Goal: Information Seeking & Learning: Find specific fact

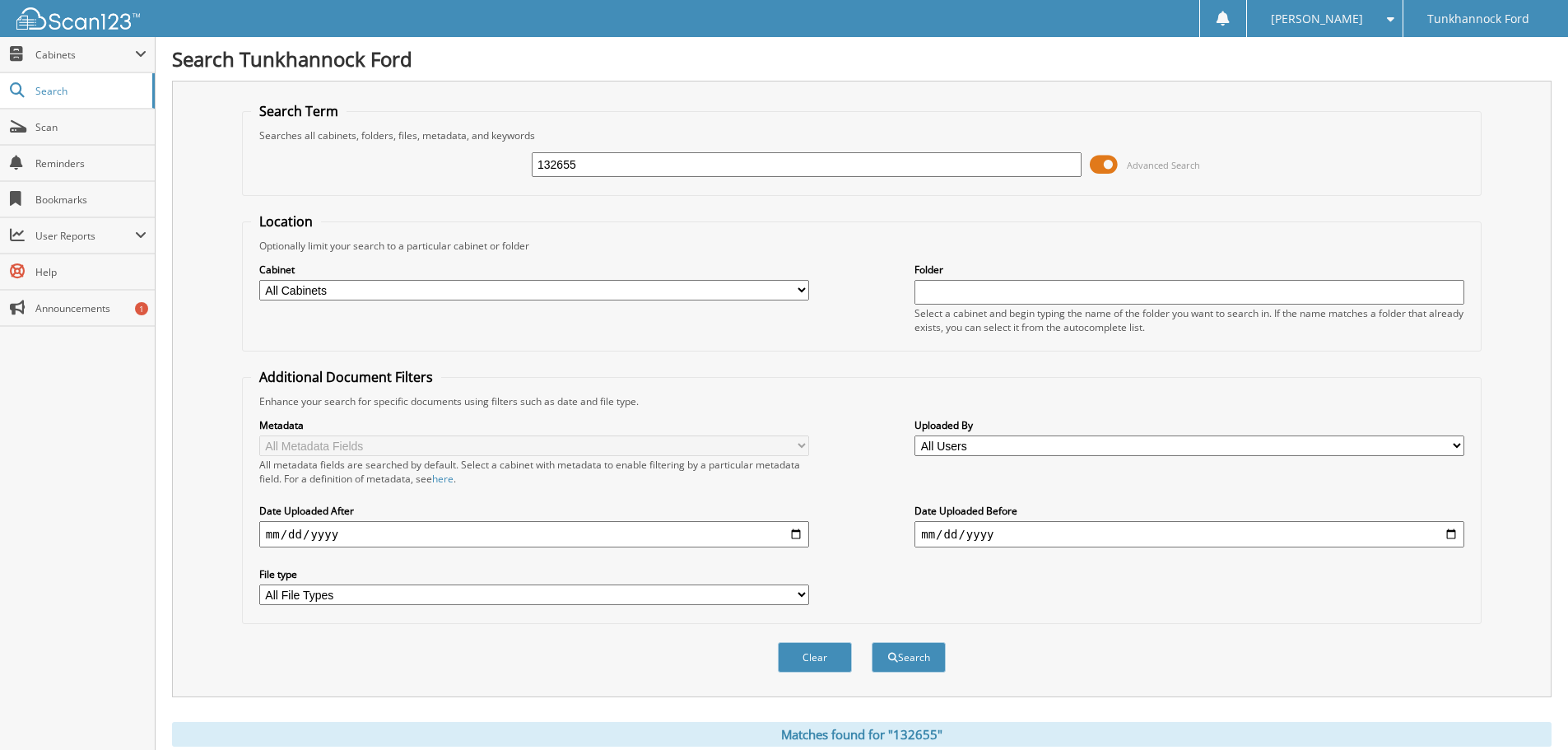
click at [716, 170] on input "132655" at bounding box center [806, 165] width 550 height 24
type input "134616"
click at [872, 642] on button "Search" at bounding box center [908, 657] width 74 height 30
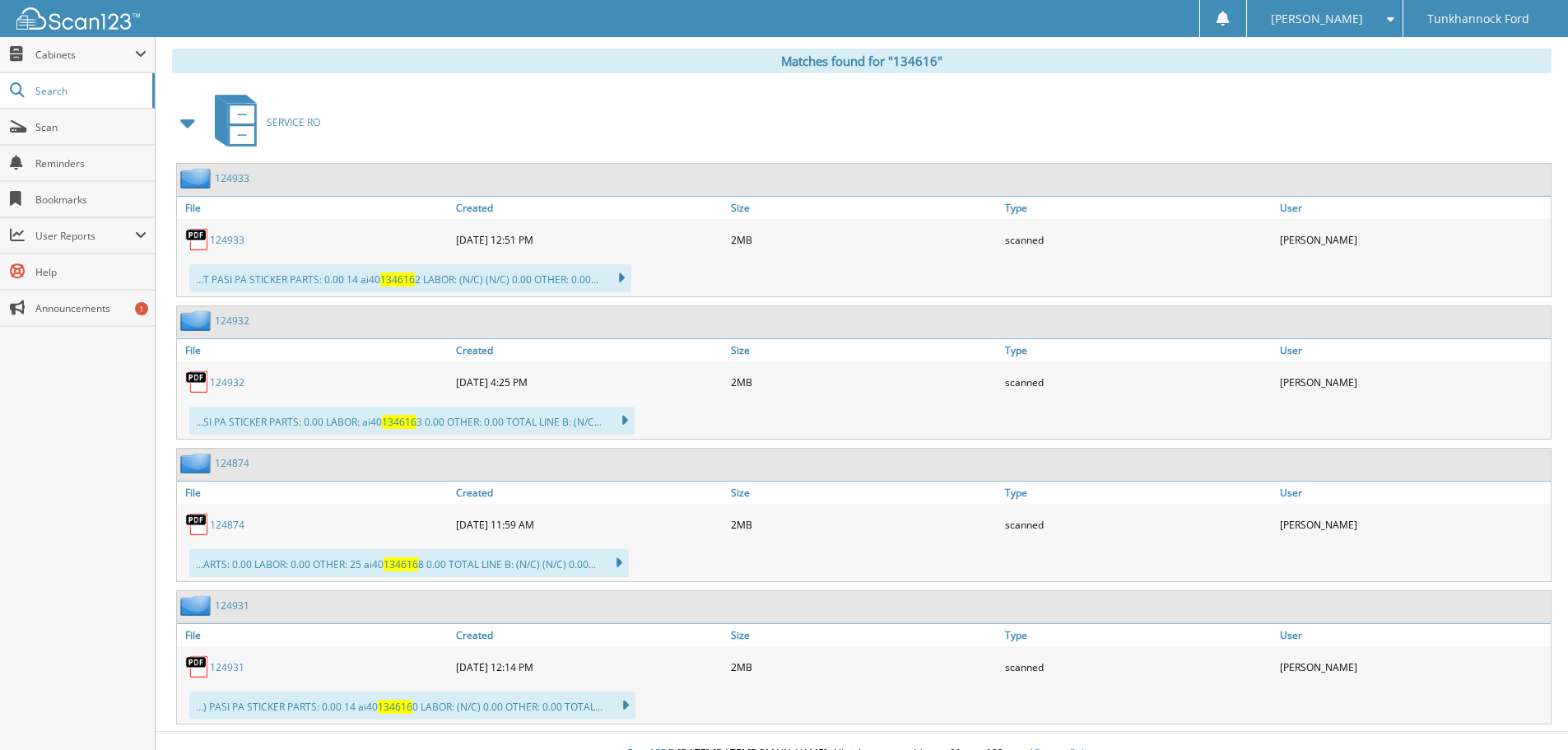
scroll to position [698, 0]
